Goal: Find specific fact: Find contact information

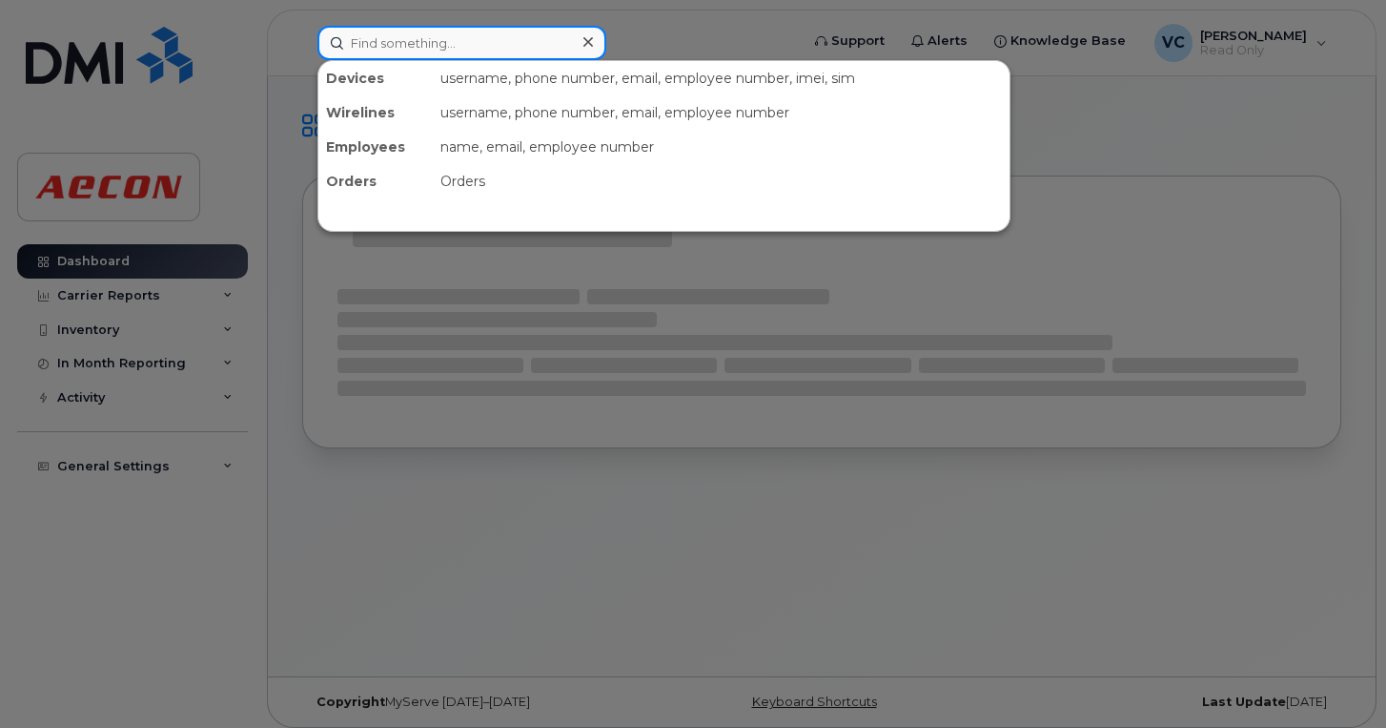
drag, startPoint x: 0, startPoint y: 0, endPoint x: 476, endPoint y: 39, distance: 477.4
click at [476, 39] on input at bounding box center [462, 43] width 289 height 34
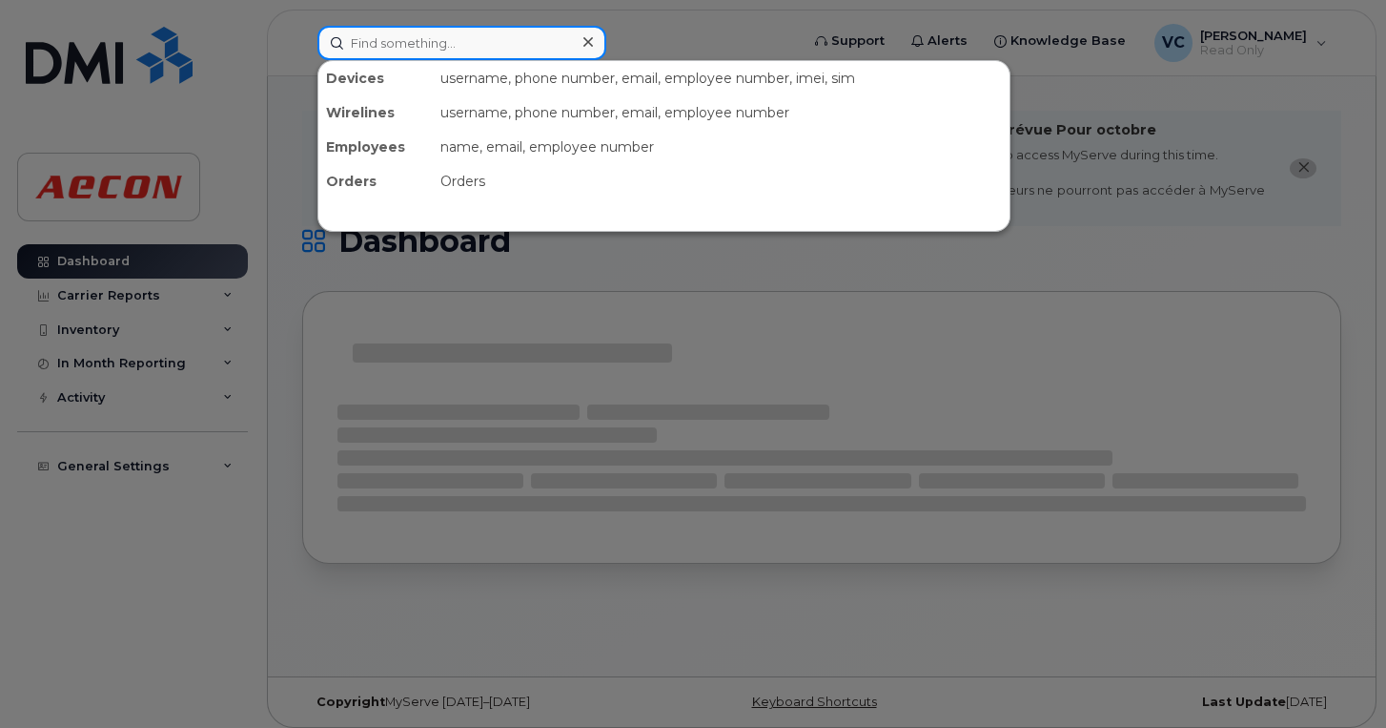
paste input "2268120296"
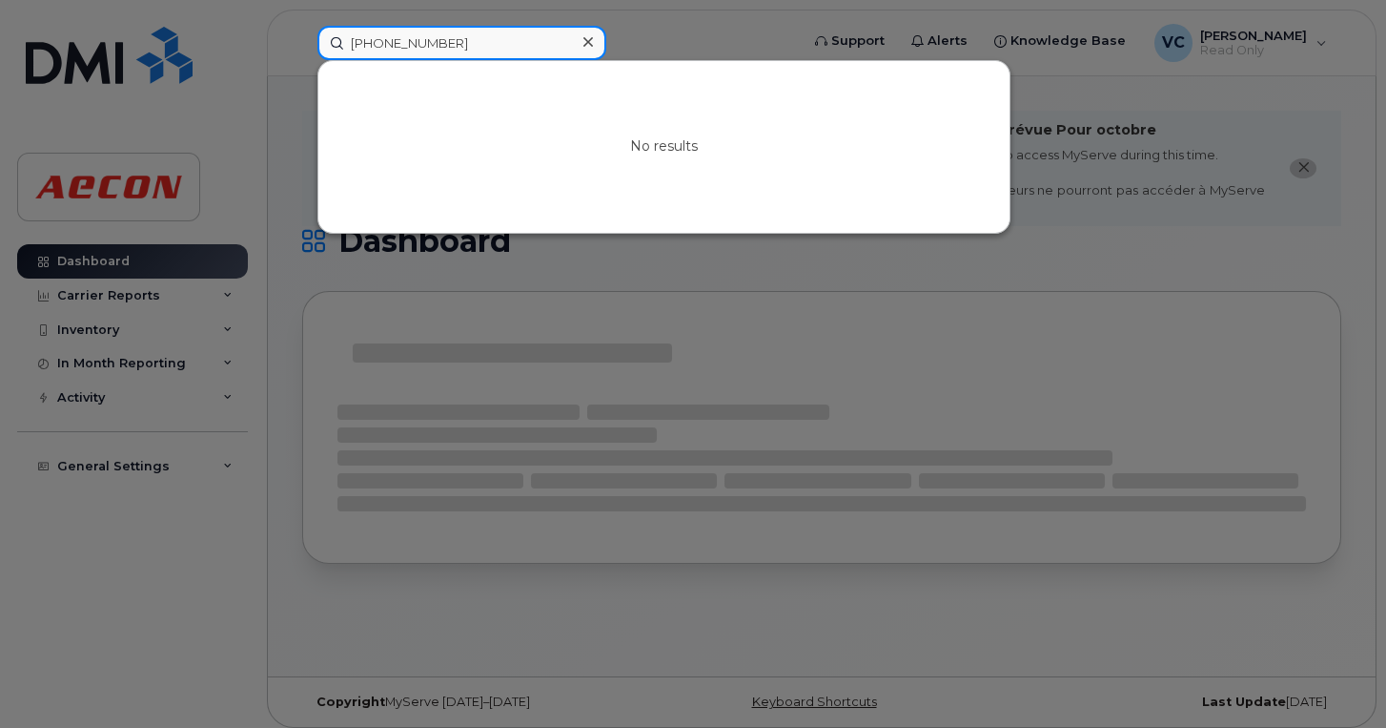
type input "2268120296"
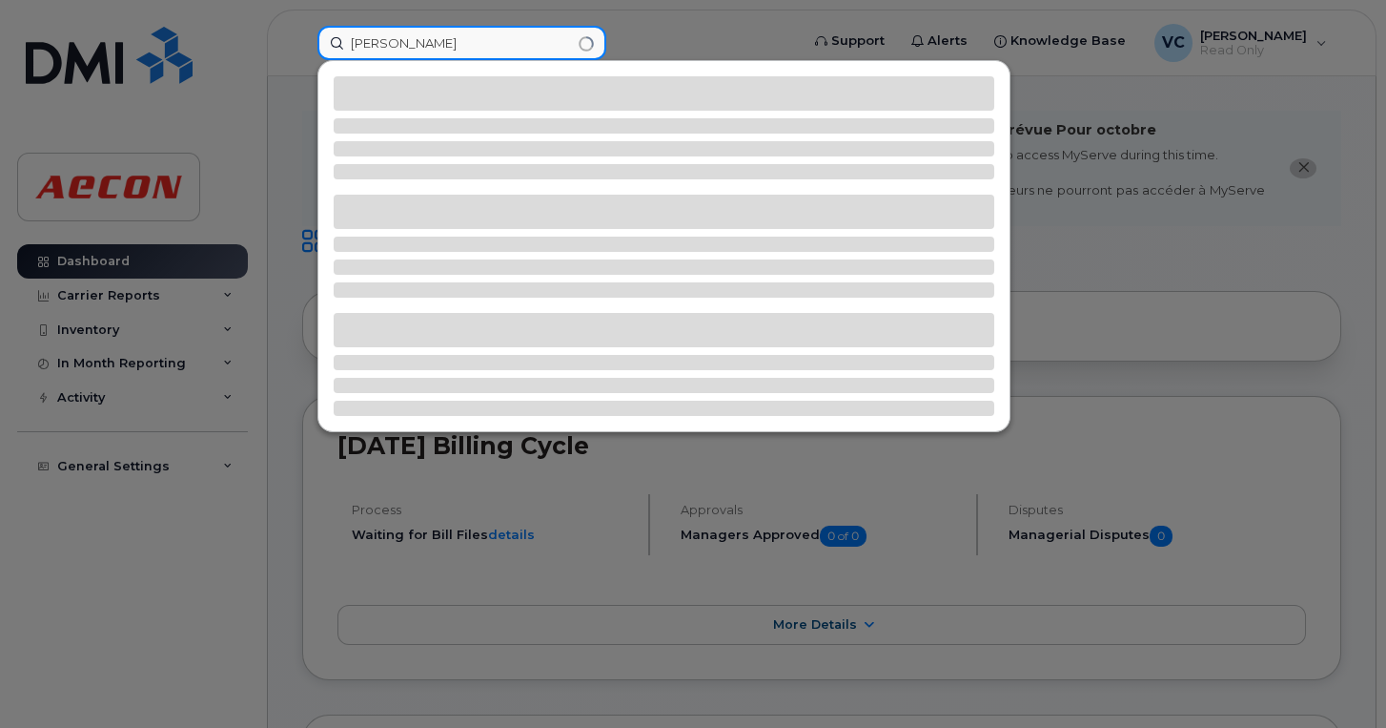
type input "[PERSON_NAME]"
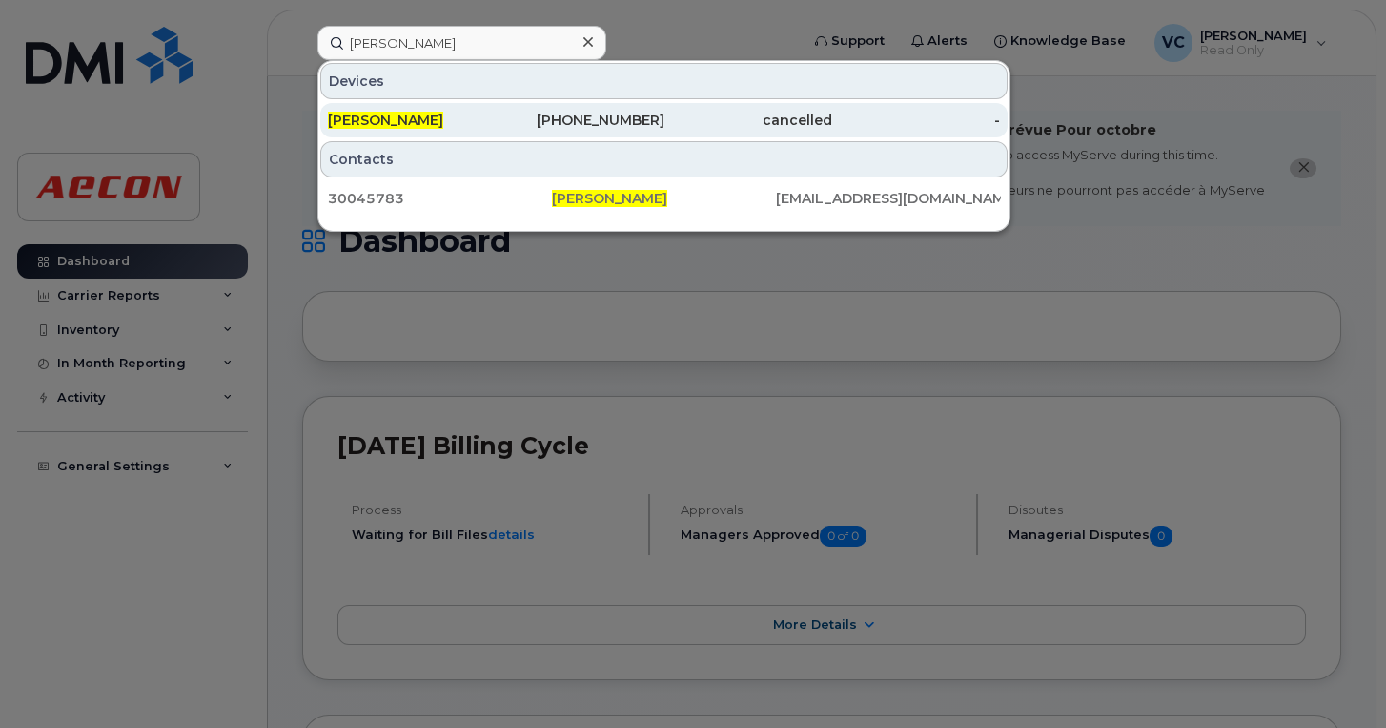
click at [522, 115] on div "[PHONE_NUMBER]" at bounding box center [580, 120] width 168 height 19
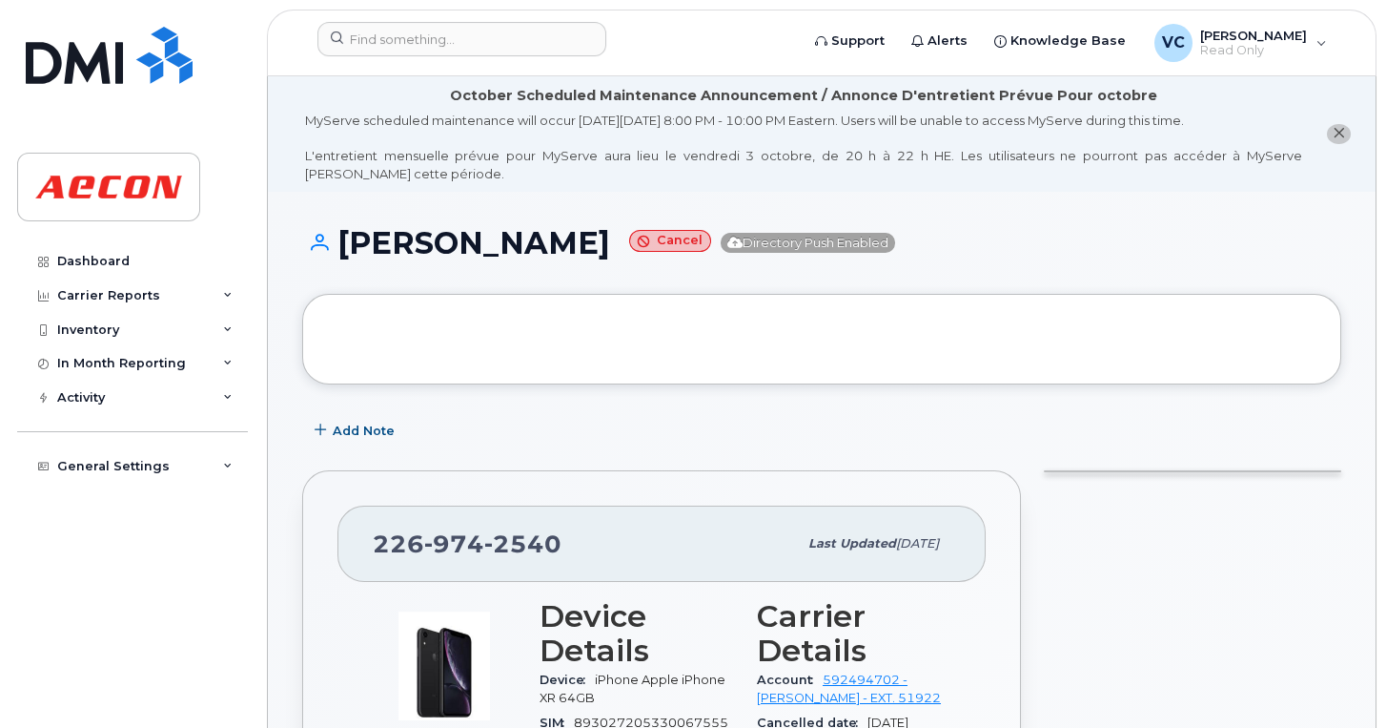
click at [1334, 124] on button "close notification" at bounding box center [1339, 134] width 24 height 20
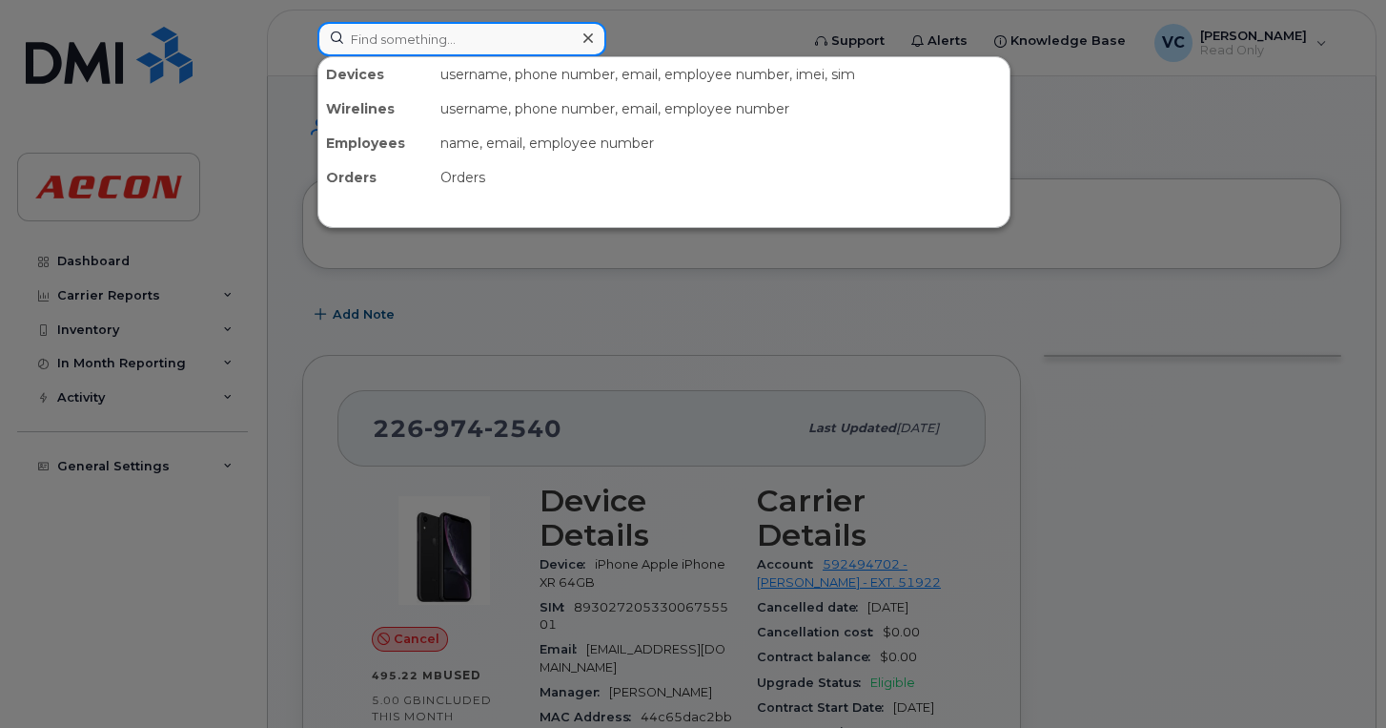
click at [400, 39] on input at bounding box center [462, 39] width 289 height 34
click at [1069, 345] on div at bounding box center [693, 364] width 1386 height 728
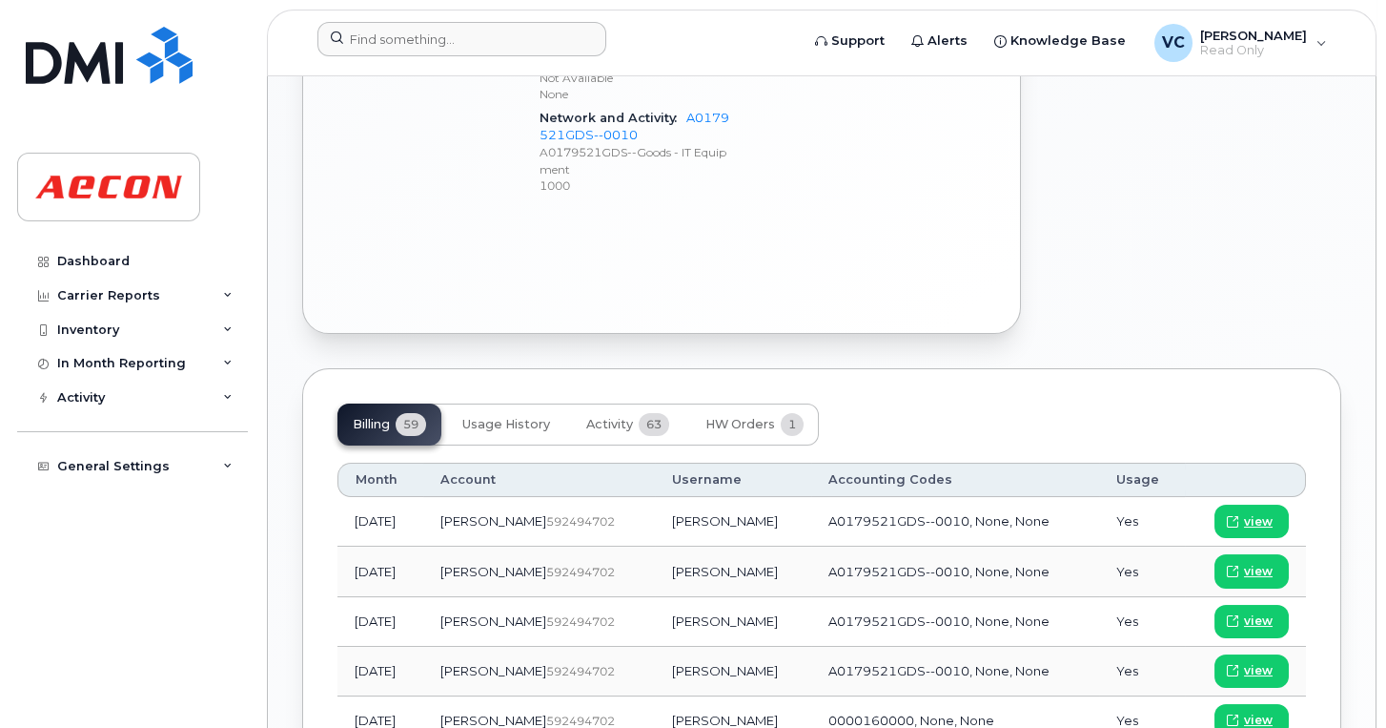
scroll to position [1334, 0]
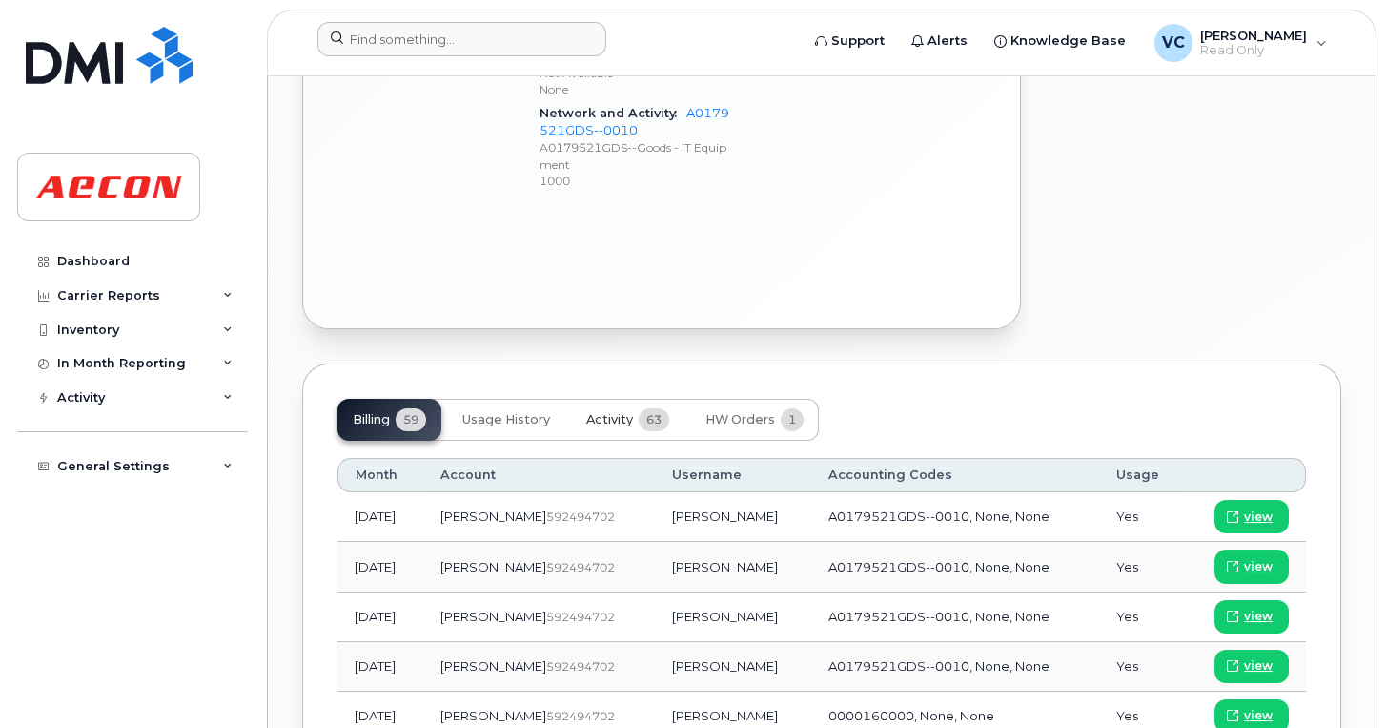
click at [637, 399] on button "Activity 63" at bounding box center [627, 420] width 113 height 42
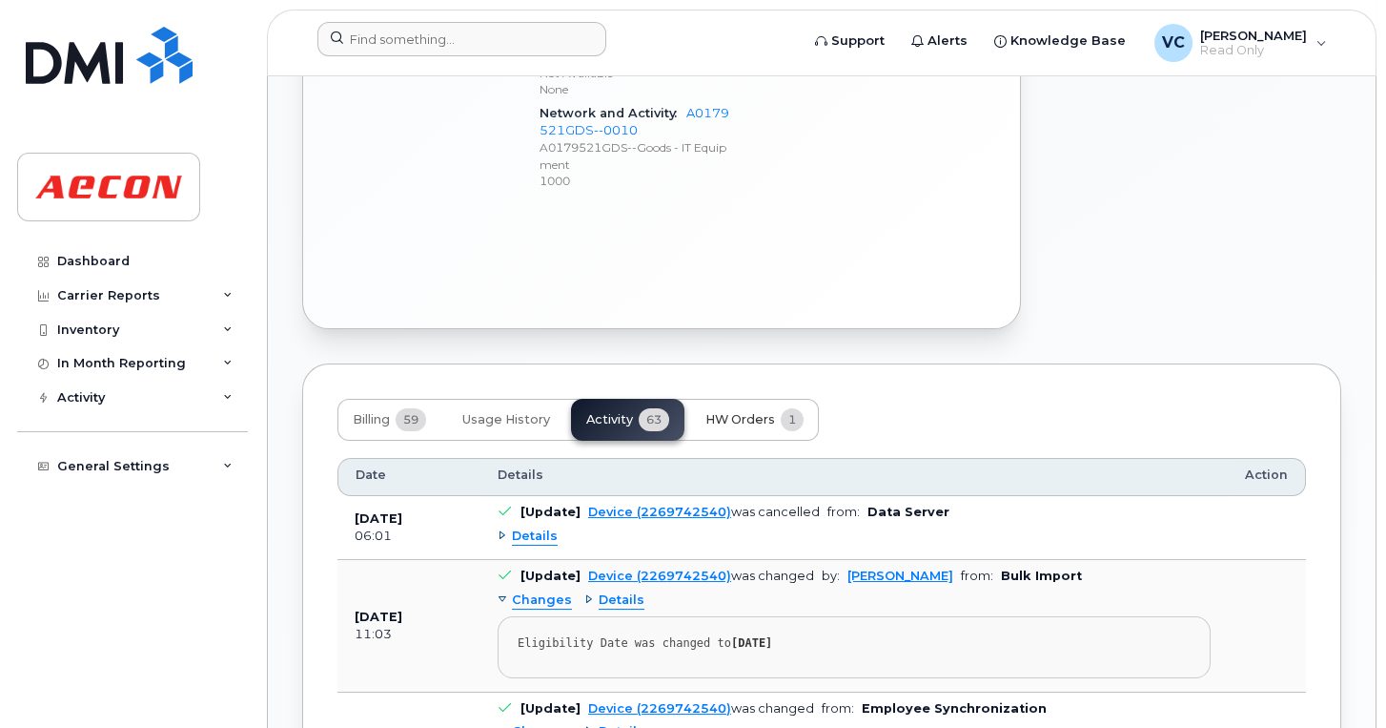
click at [715, 412] on span "HW Orders" at bounding box center [741, 419] width 70 height 15
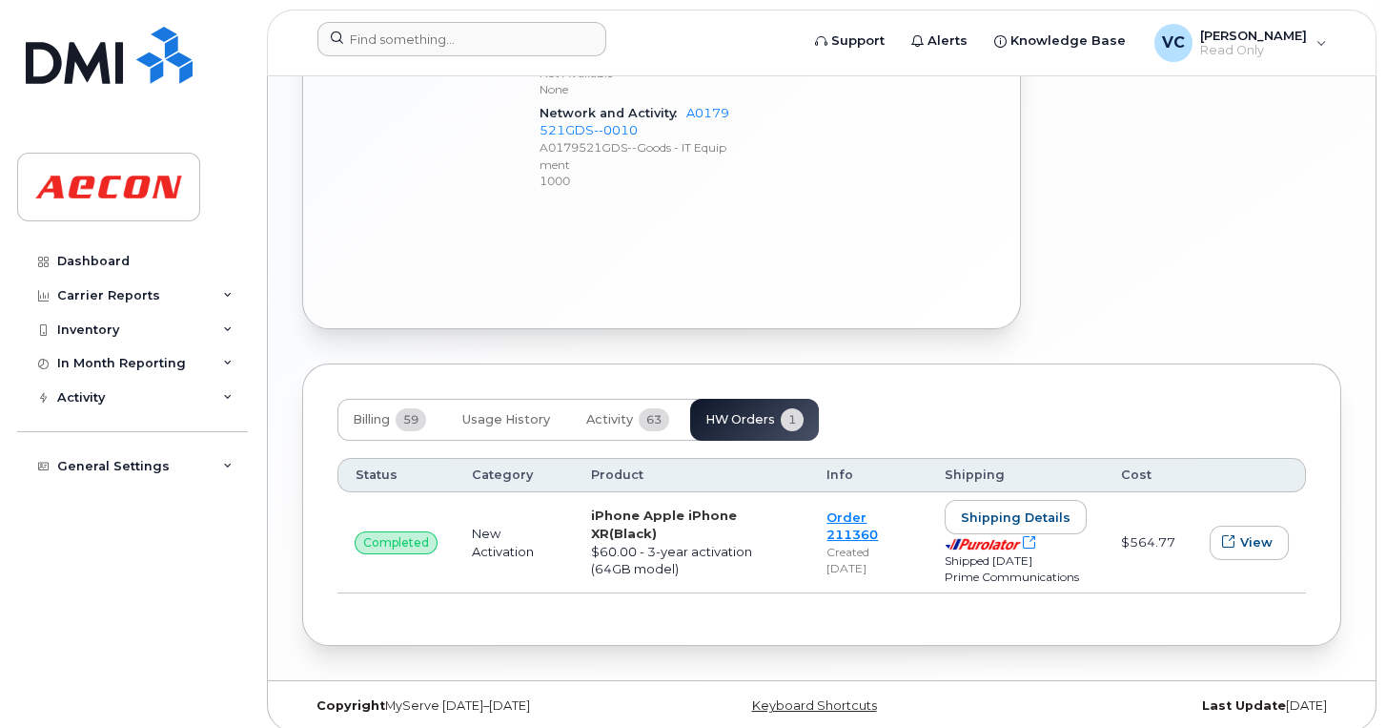
scroll to position [1327, 0]
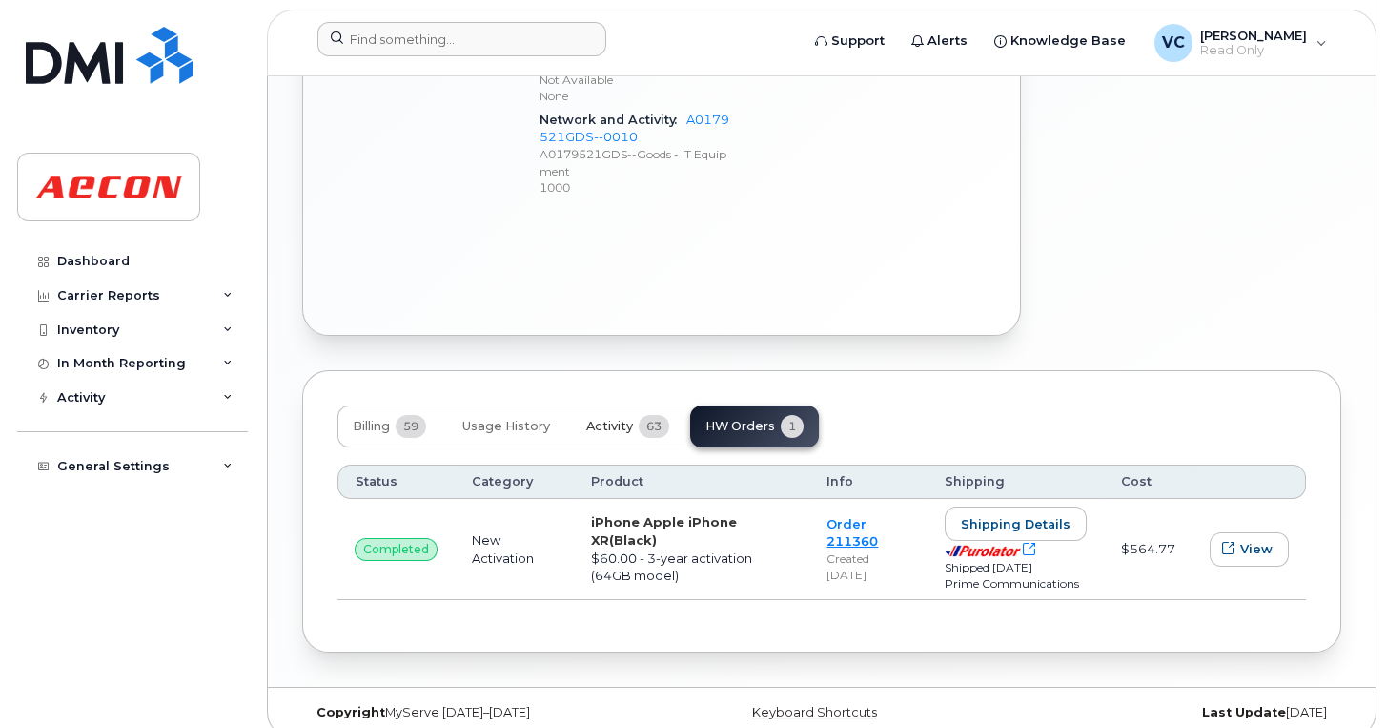
click at [643, 415] on span "63" at bounding box center [654, 426] width 31 height 23
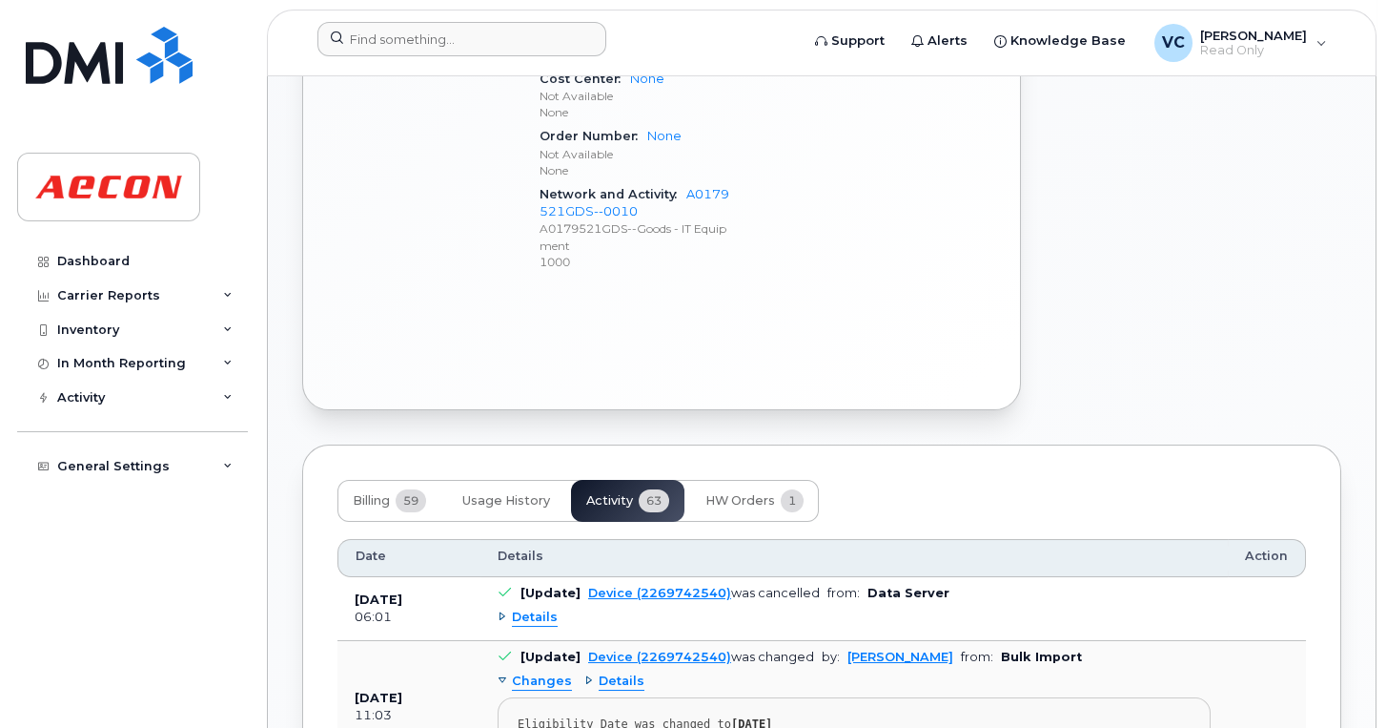
scroll to position [1231, 0]
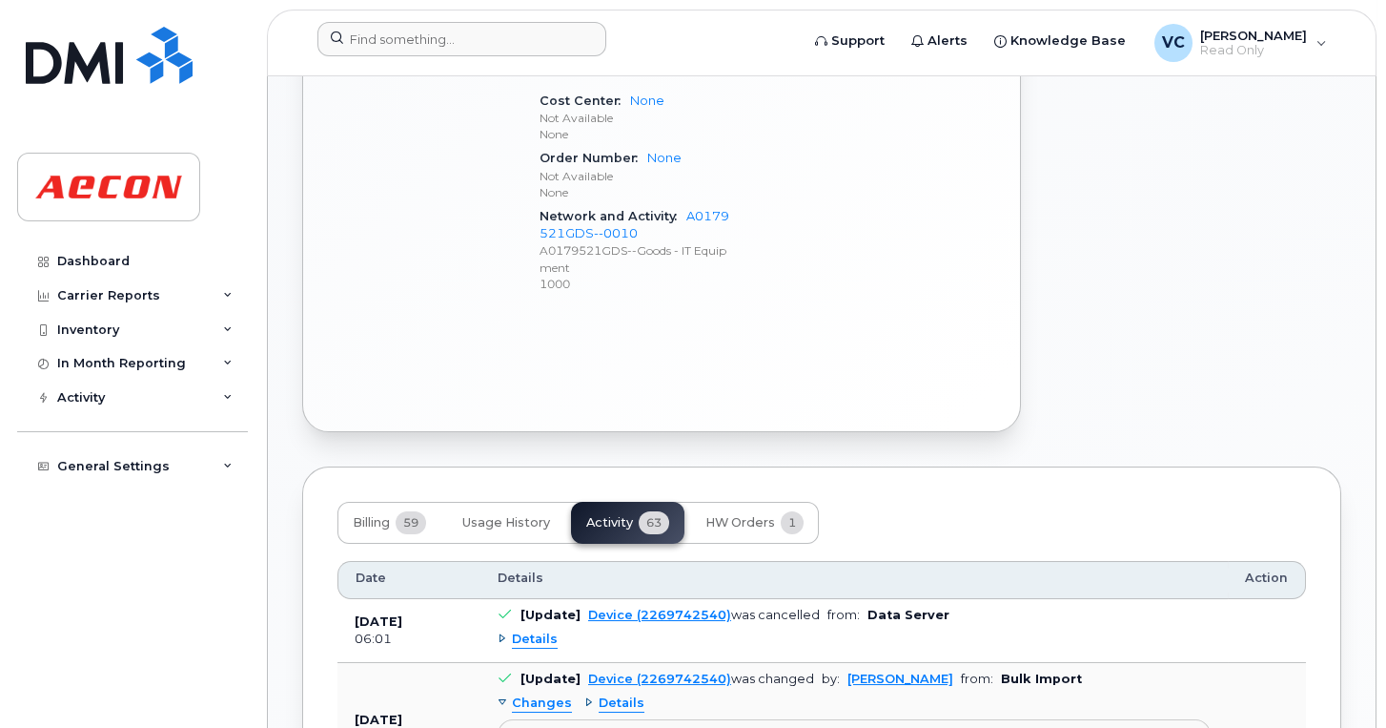
click at [521, 630] on span "Details" at bounding box center [535, 639] width 46 height 18
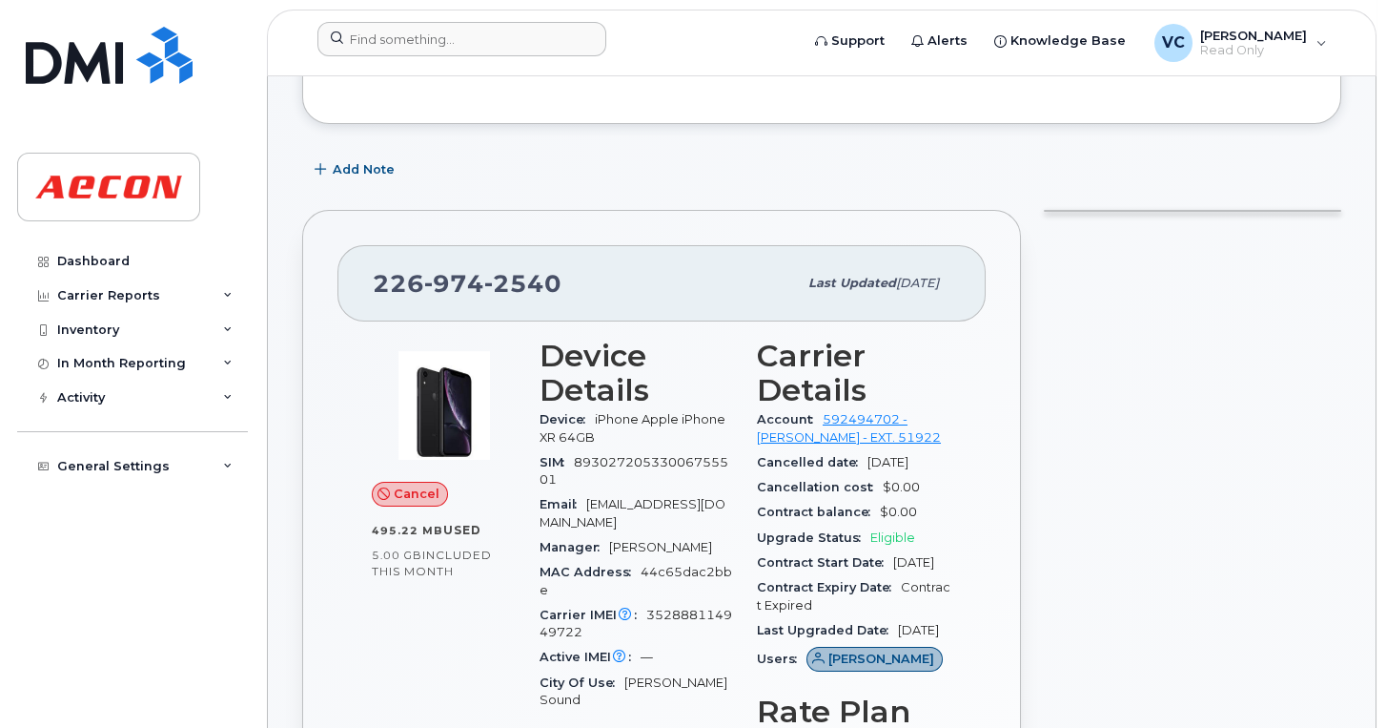
scroll to position [0, 0]
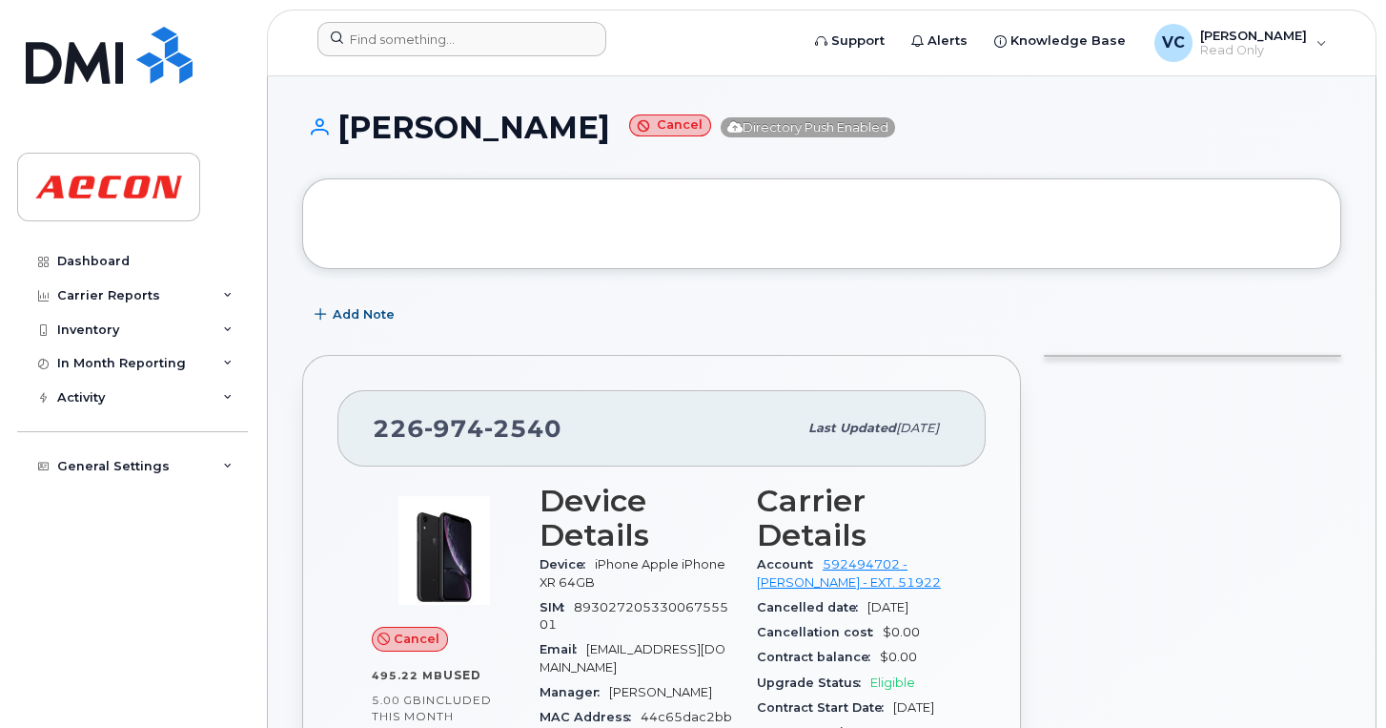
click at [359, 421] on div "226 974 2540 Last updated Oct 04, 2025" at bounding box center [662, 428] width 648 height 76
click at [375, 422] on span "226 974 2540" at bounding box center [467, 428] width 189 height 29
drag, startPoint x: 375, startPoint y: 422, endPoint x: 515, endPoint y: 421, distance: 140.2
click at [515, 421] on span "226 974 2540" at bounding box center [467, 428] width 189 height 29
copy span "226 974 2540"
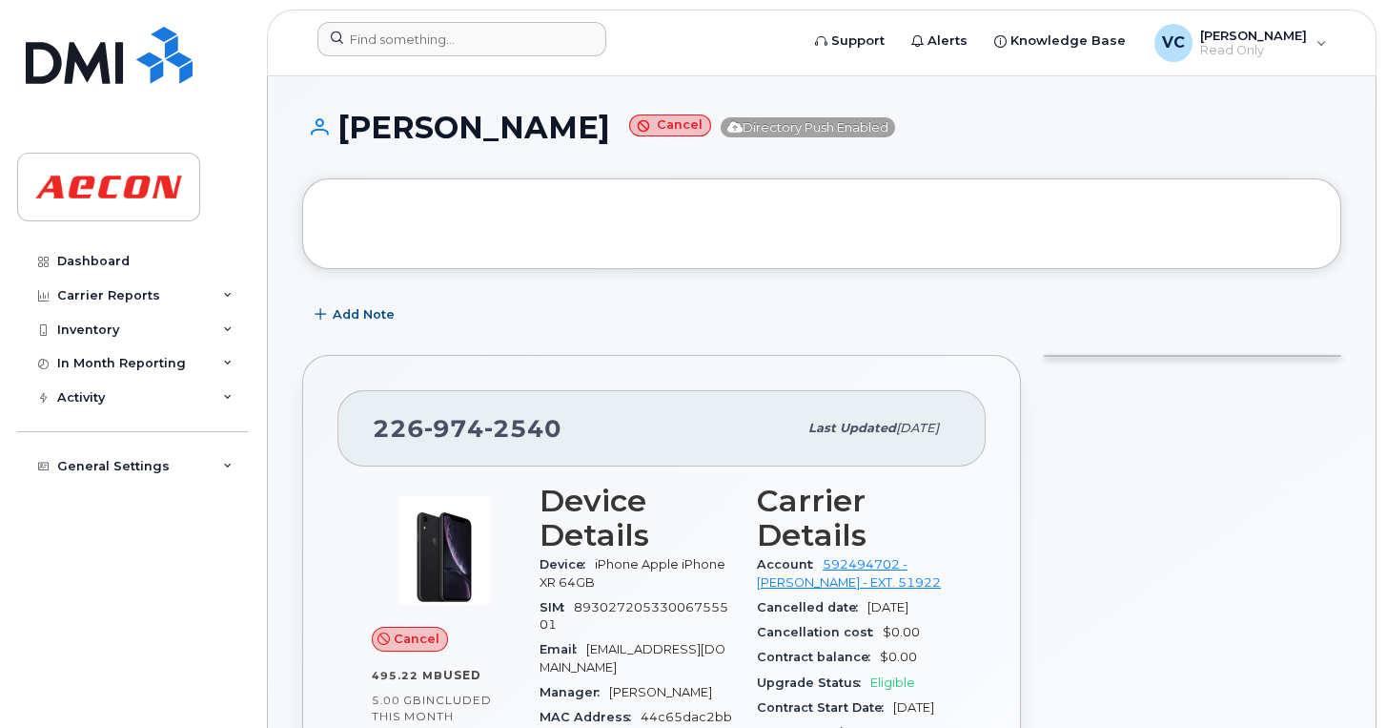
click at [386, 425] on span "226 974 2540" at bounding box center [467, 428] width 189 height 29
drag, startPoint x: 368, startPoint y: 423, endPoint x: 557, endPoint y: 430, distance: 188.9
click at [557, 430] on div "226 974 2540 Last updated Oct 04, 2025" at bounding box center [662, 428] width 648 height 76
copy span "226 974 2540"
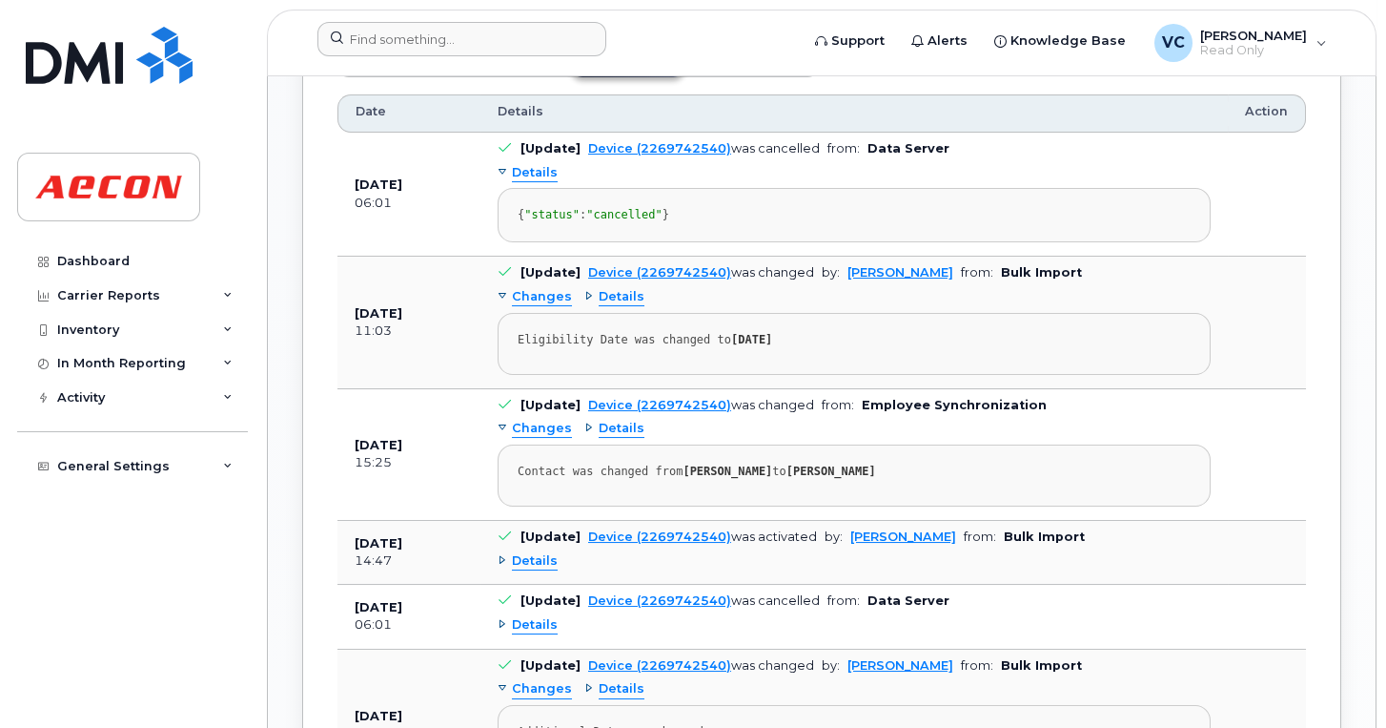
scroll to position [1430, 0]
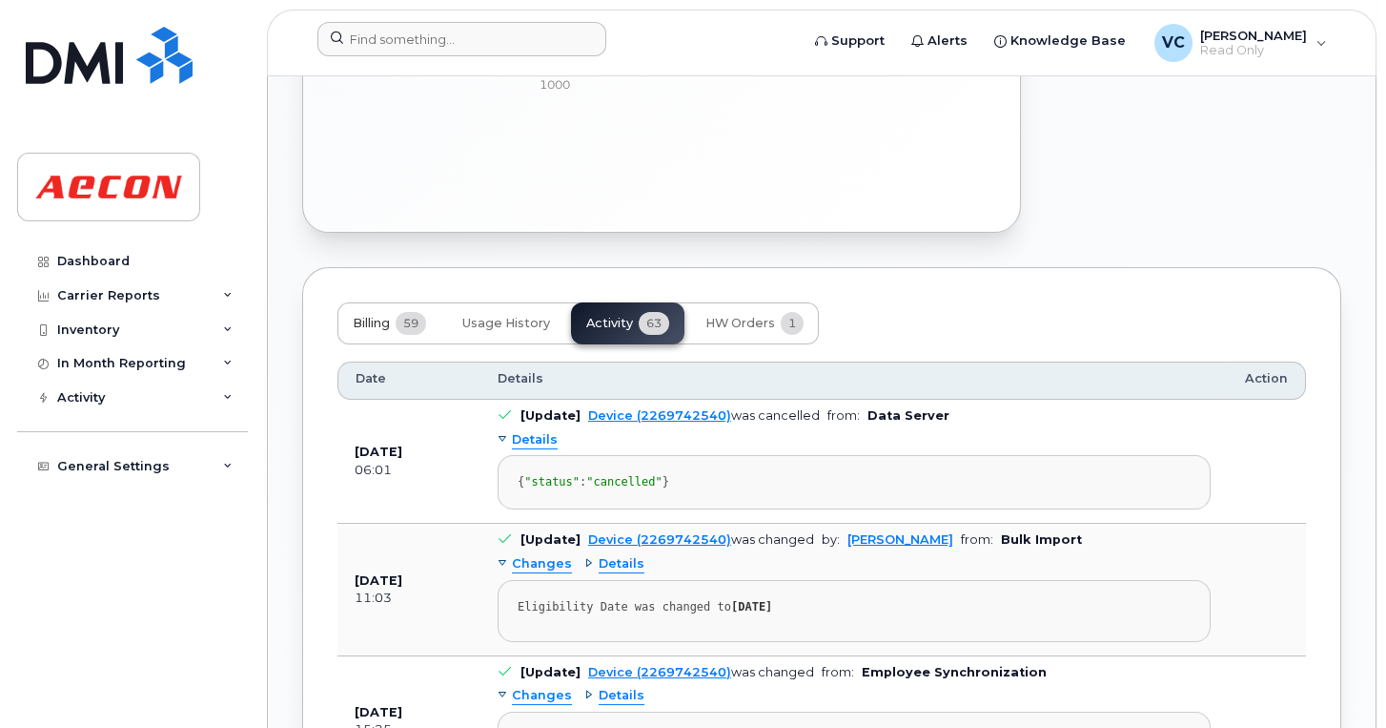
click at [375, 316] on span "Billing" at bounding box center [371, 323] width 37 height 15
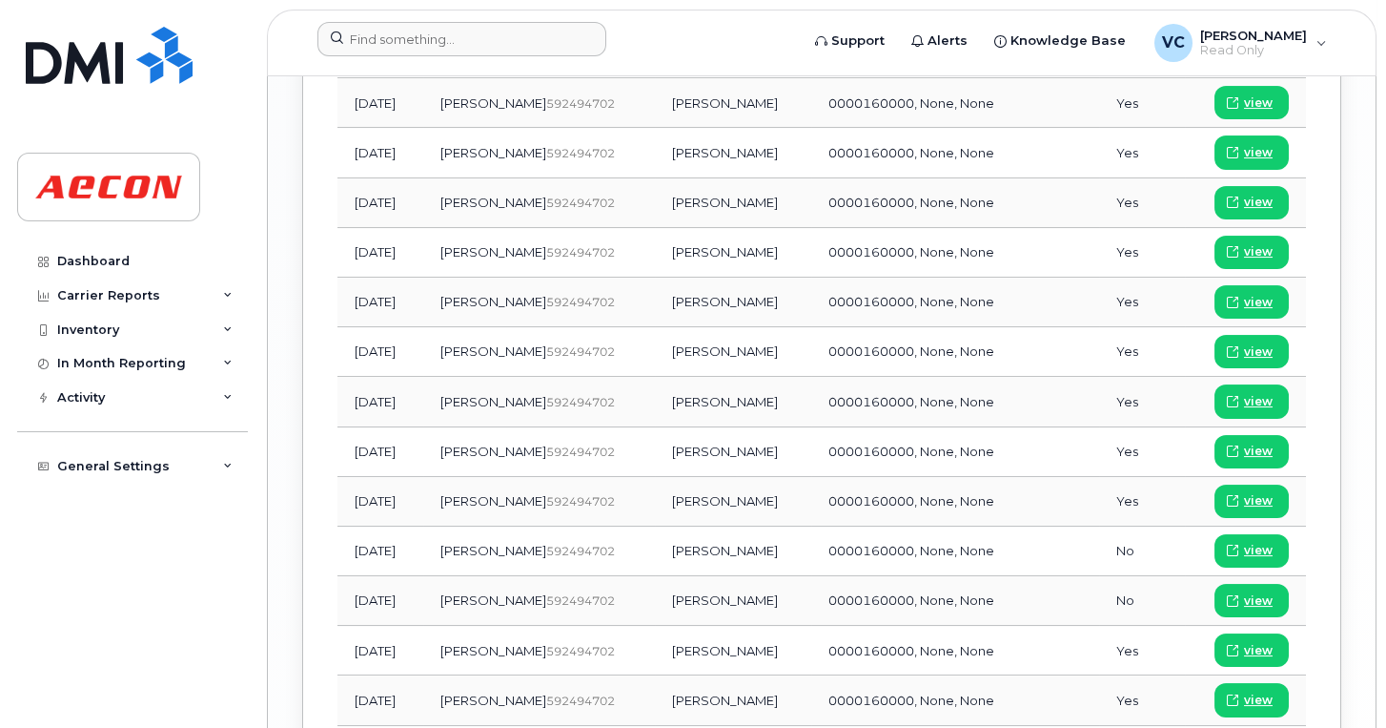
scroll to position [2493, 0]
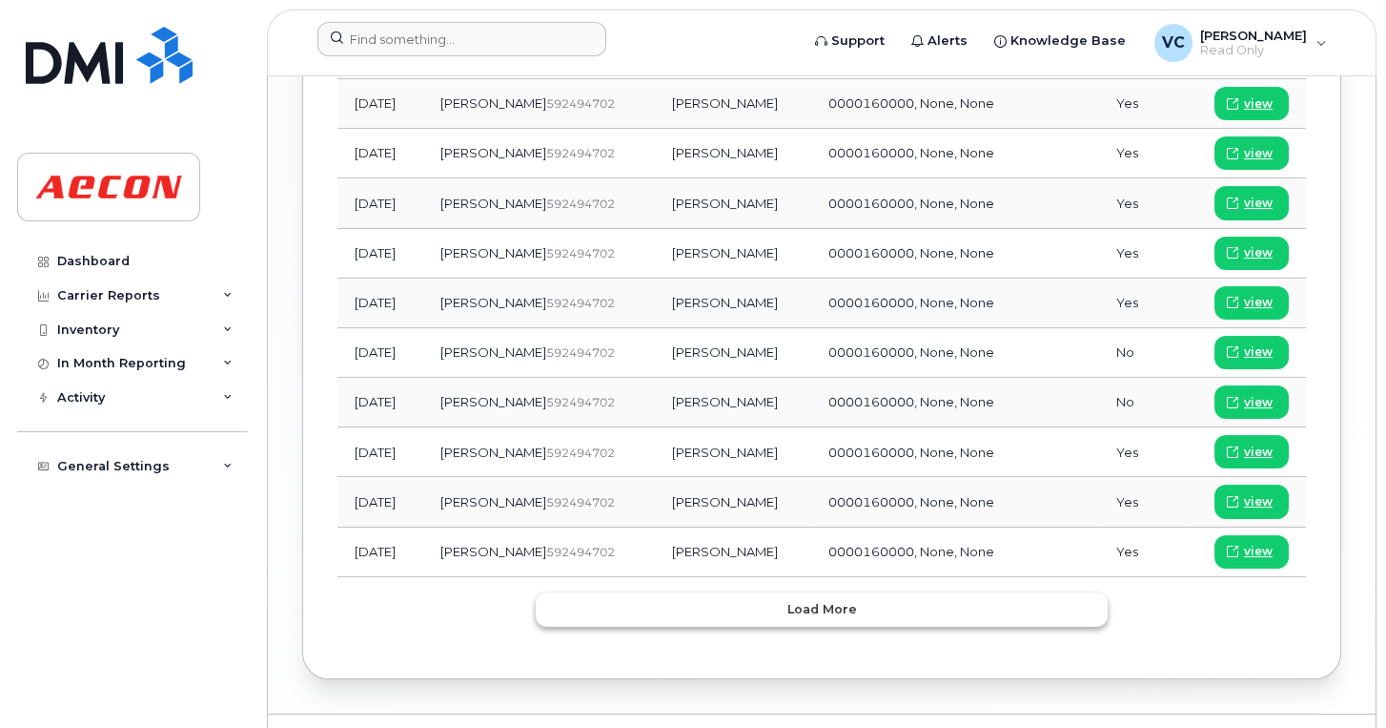
click at [812, 600] on span "Load more" at bounding box center [823, 609] width 70 height 18
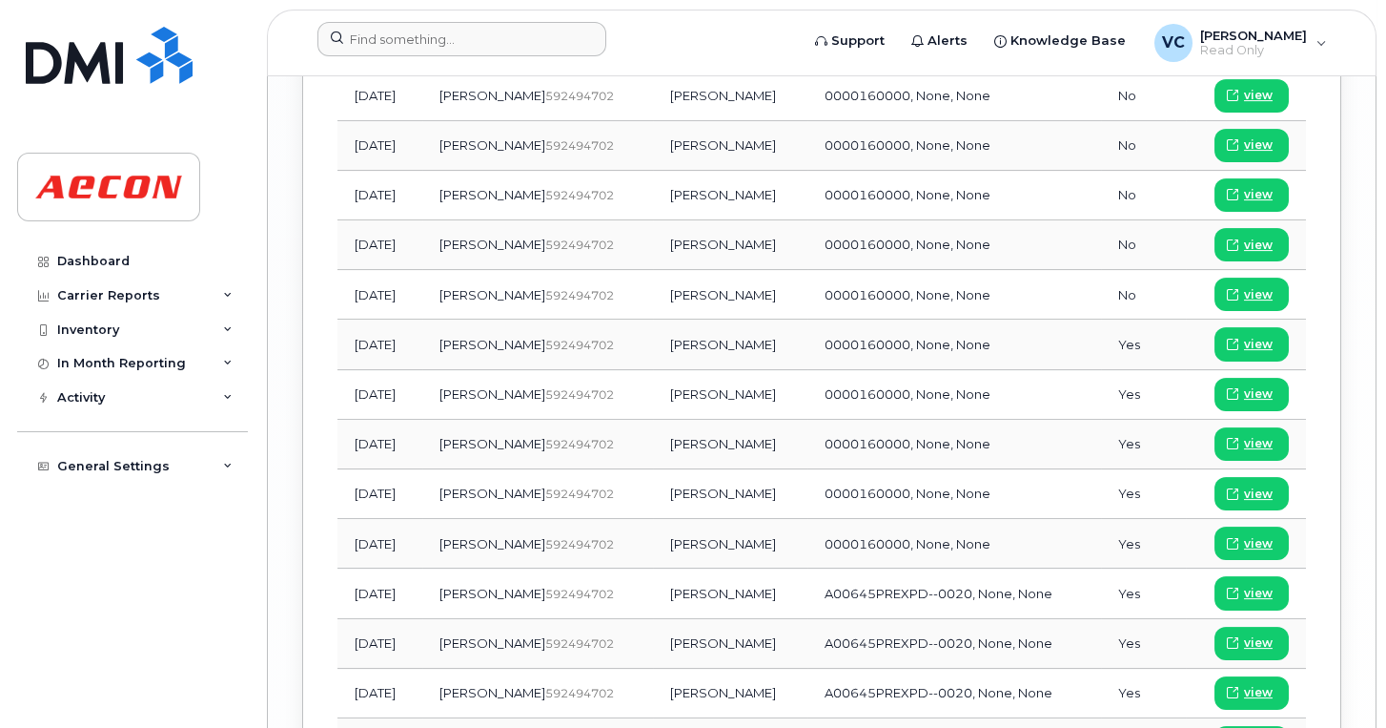
scroll to position [3728, 0]
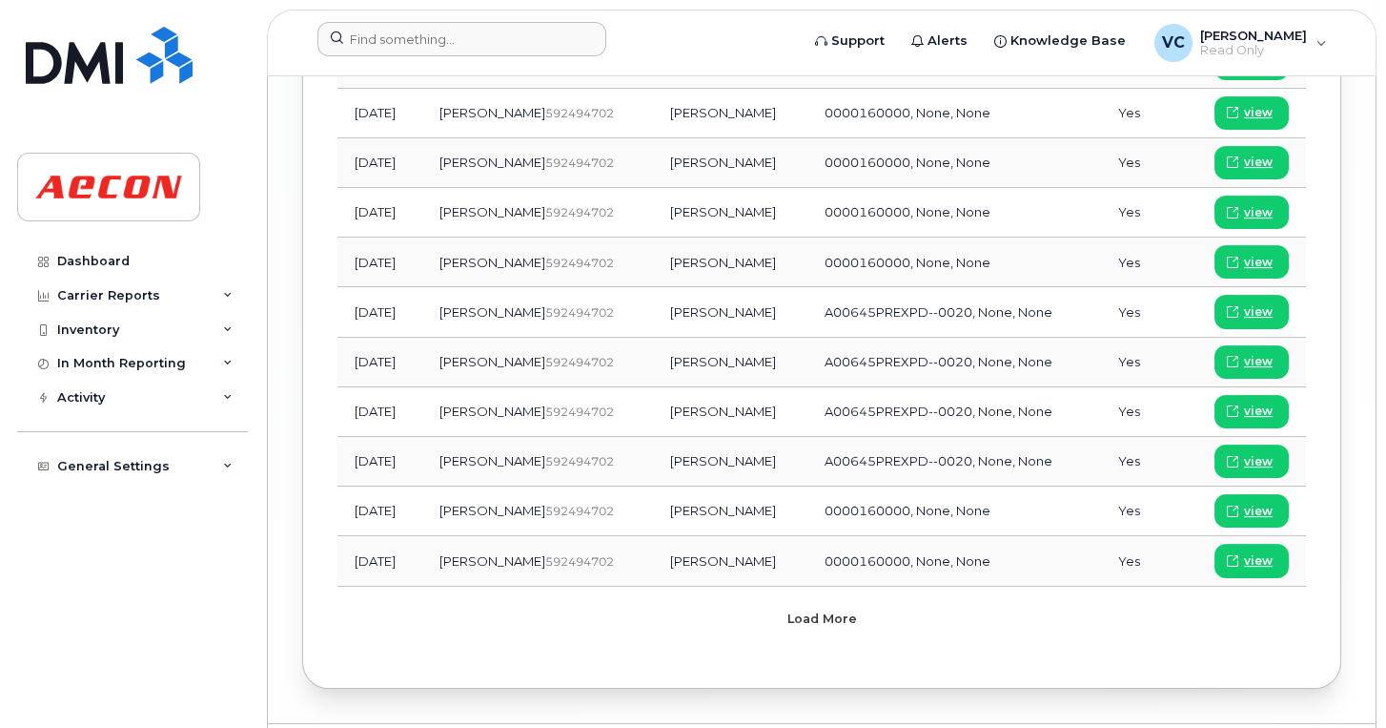
click at [842, 609] on span "Load more" at bounding box center [823, 618] width 70 height 18
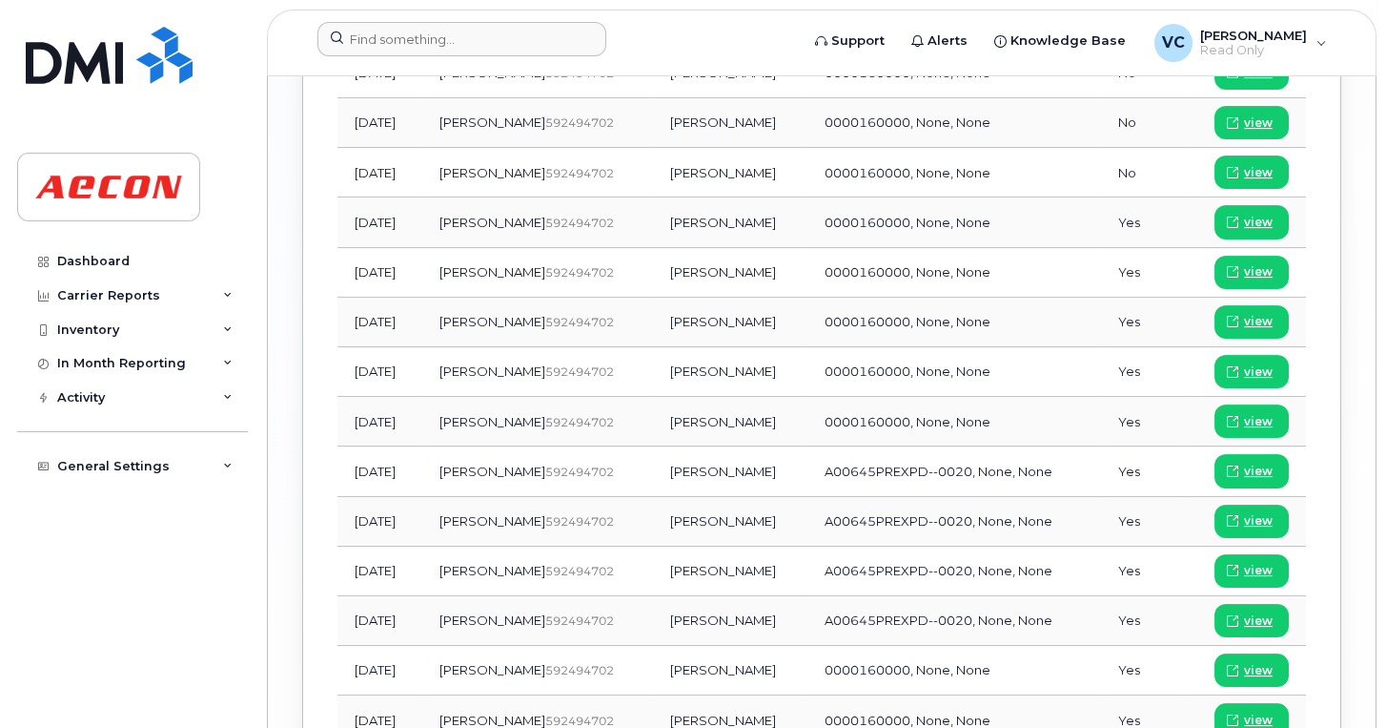
scroll to position [3551, 0]
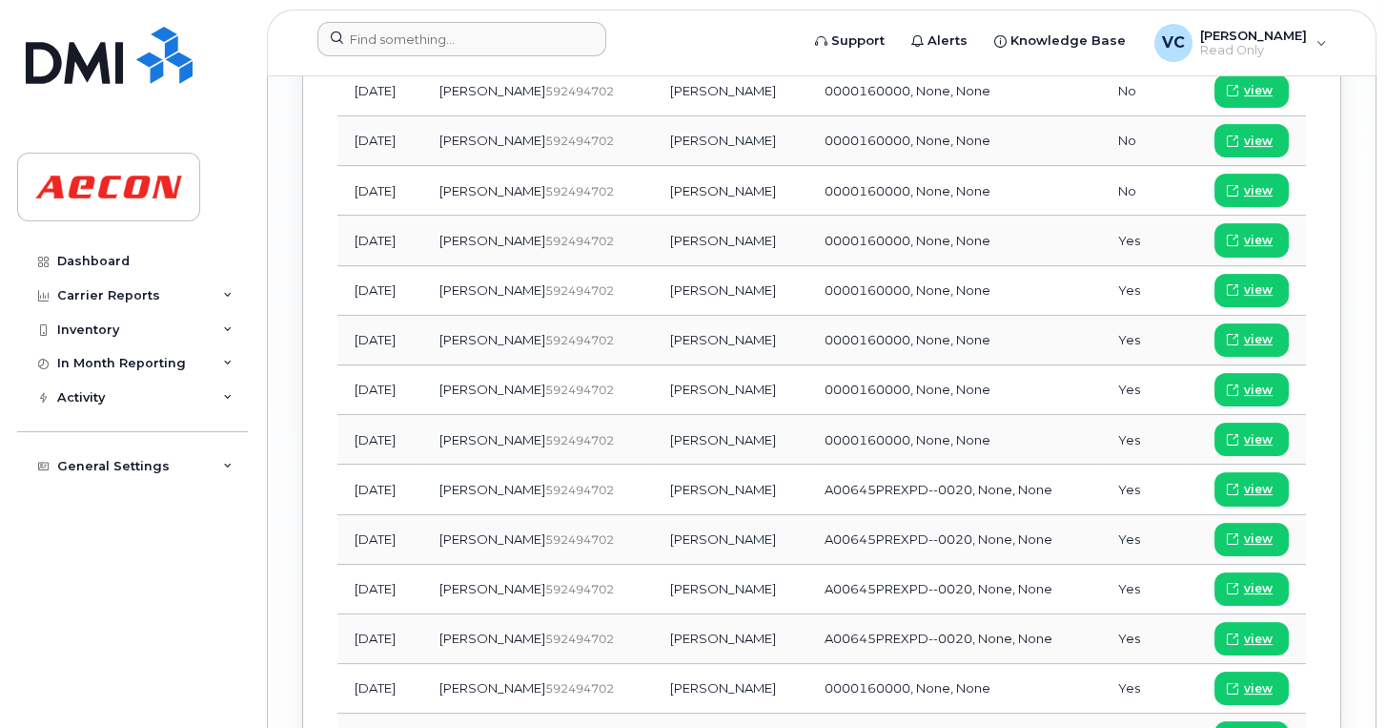
drag, startPoint x: 654, startPoint y: 430, endPoint x: 759, endPoint y: 437, distance: 105.1
click at [759, 464] on td "[PERSON_NAME]" at bounding box center [730, 489] width 154 height 50
drag, startPoint x: 709, startPoint y: 436, endPoint x: 345, endPoint y: 425, distance: 364.4
click at [345, 464] on tr "Dec 2021 Rogers  592494702 Karnvir Chahil A00645PREXPD--0020, None, None Yes vi…" at bounding box center [822, 489] width 969 height 50
